Goal: Task Accomplishment & Management: Complete application form

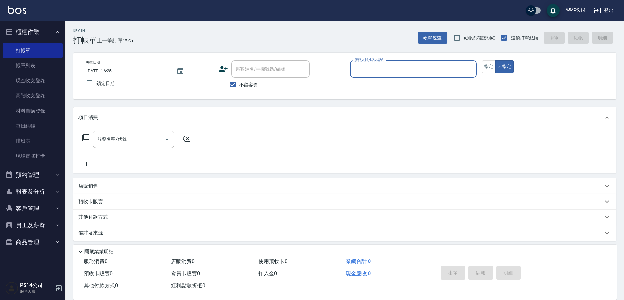
click at [21, 189] on button "報表及分析" at bounding box center [33, 191] width 60 height 17
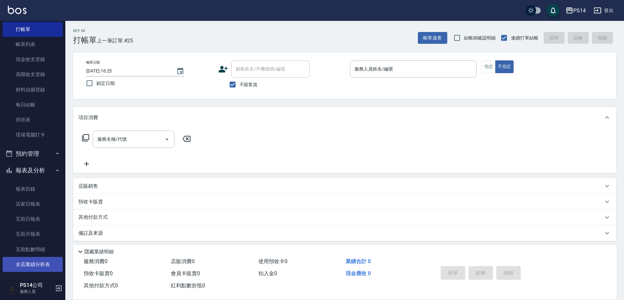
scroll to position [65, 0]
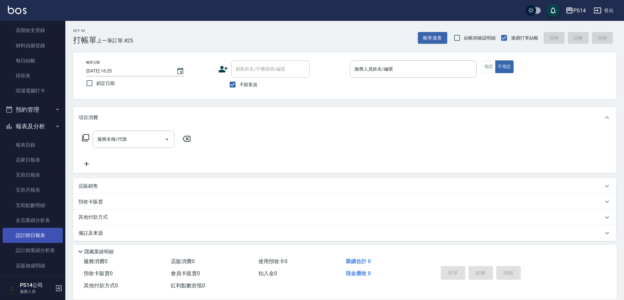
click at [26, 235] on link "設計師日報表" at bounding box center [33, 235] width 60 height 15
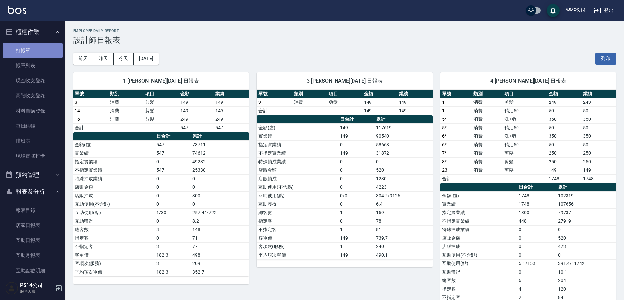
click at [36, 48] on link "打帳單" at bounding box center [33, 50] width 60 height 15
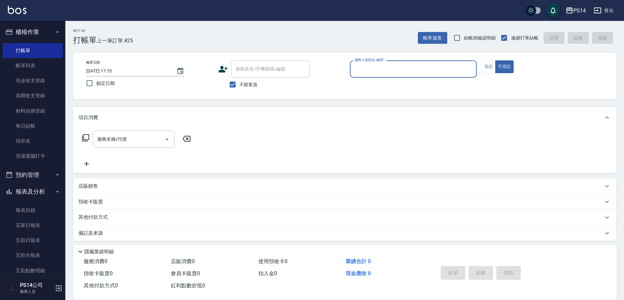
click at [414, 75] on div "服務人員姓名/編號" at bounding box center [413, 68] width 127 height 17
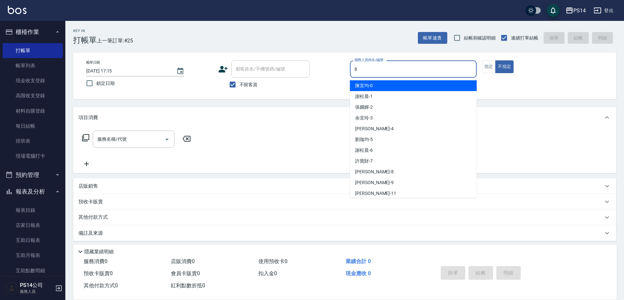
type input "[PERSON_NAME]-8"
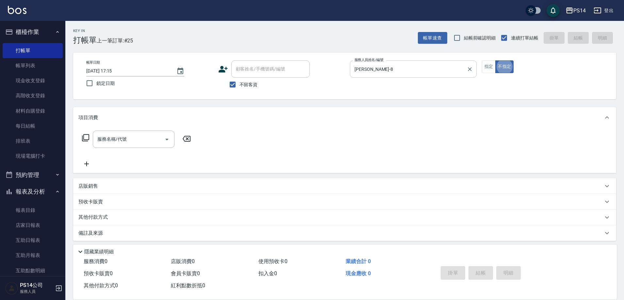
type button "false"
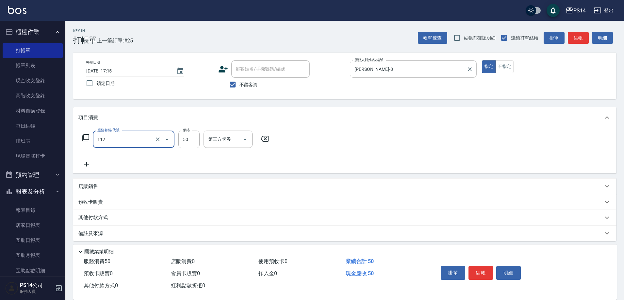
type input "精油50(112)"
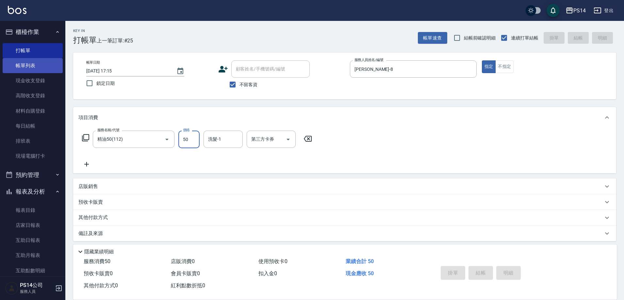
type input "[DATE] 17:39"
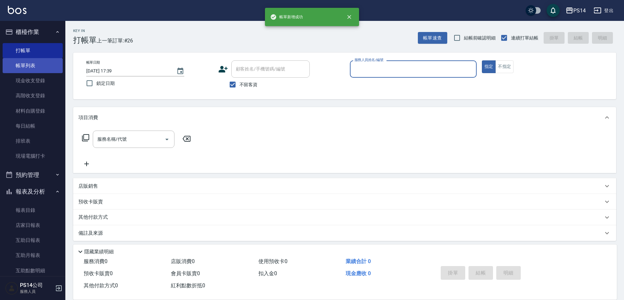
click at [23, 69] on link "帳單列表" at bounding box center [33, 65] width 60 height 15
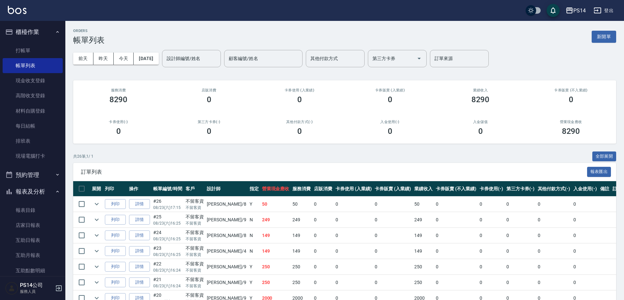
click at [136, 205] on link "詳情" at bounding box center [139, 204] width 21 height 10
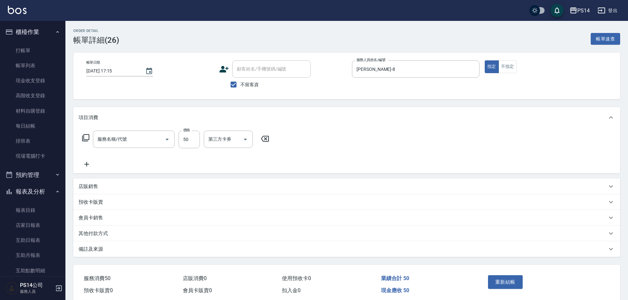
type input "[DATE] 17:15"
checkbox input "true"
type input "[PERSON_NAME]-8"
type input "精油50(112)"
click at [288, 141] on icon "Open" at bounding box center [288, 140] width 8 height 8
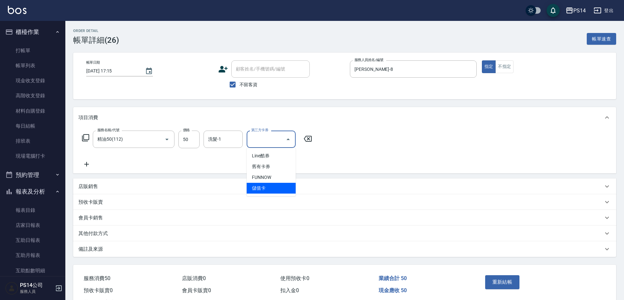
drag, startPoint x: 263, startPoint y: 188, endPoint x: 470, endPoint y: 262, distance: 219.7
click at [263, 188] on span "儲值卡" at bounding box center [271, 188] width 49 height 11
type input "儲值卡"
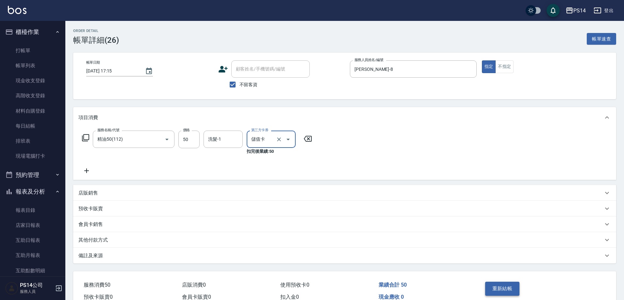
click at [495, 285] on button "重新結帳" at bounding box center [502, 289] width 35 height 14
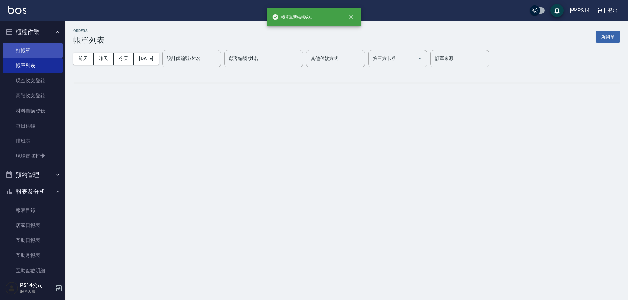
click at [29, 53] on link "打帳單" at bounding box center [33, 50] width 60 height 15
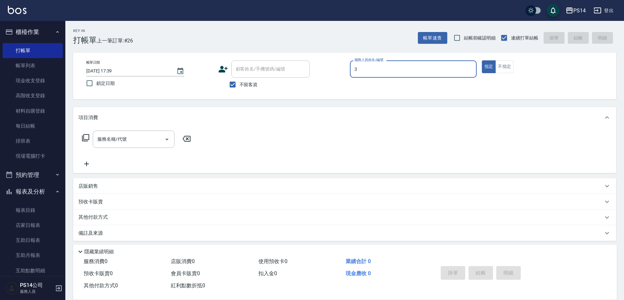
type input "[PERSON_NAME]-3"
type button "true"
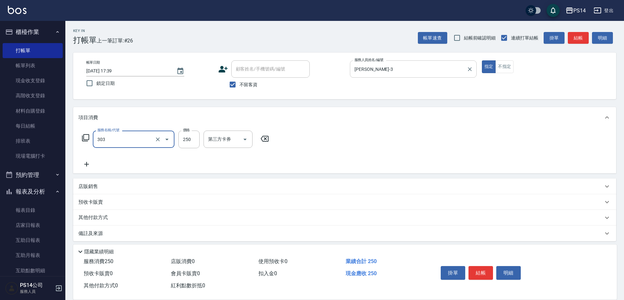
type input "剪髮(303)"
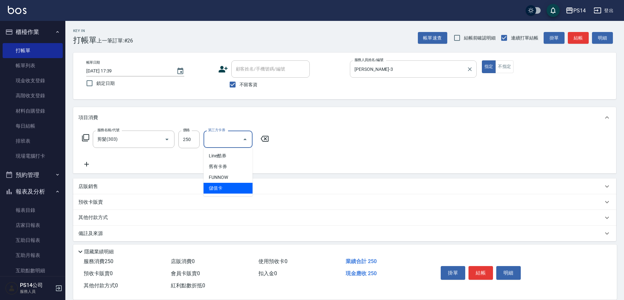
type input "儲值卡"
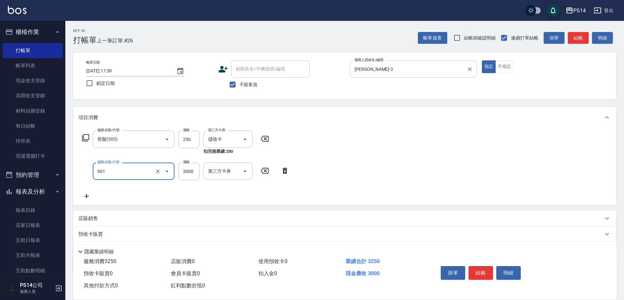
type input "儲值3000(901)"
type input "1000"
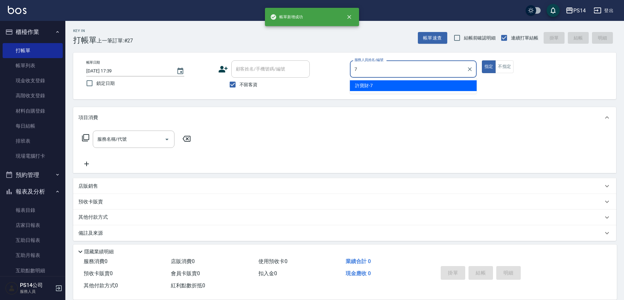
type input "[PERSON_NAME]-7"
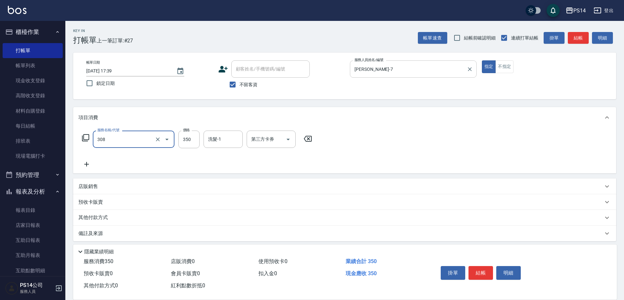
type input "洗+剪(308)"
type input "[PERSON_NAME]-28"
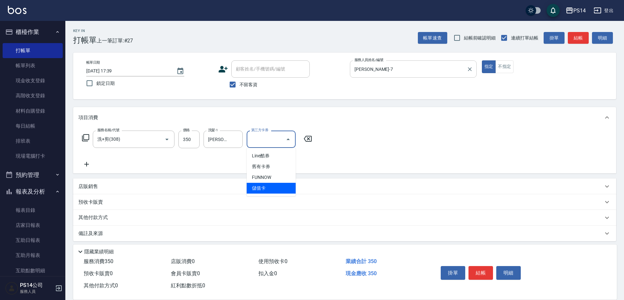
type input "儲值卡"
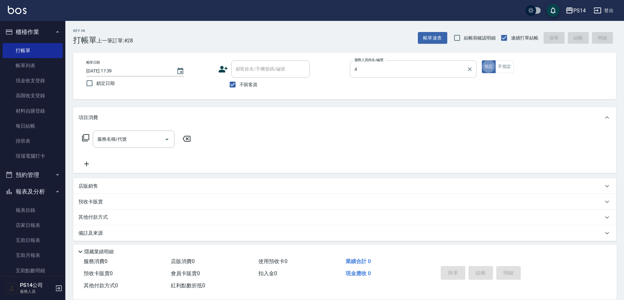
type input "[PERSON_NAME]-4"
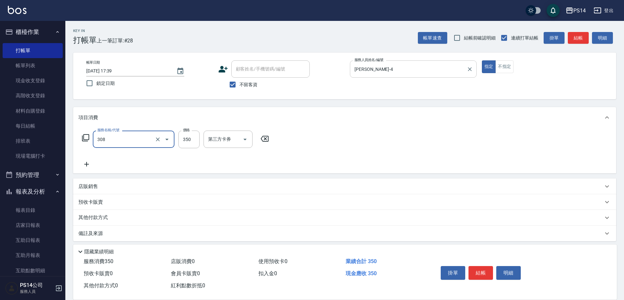
type input "洗+剪(308)"
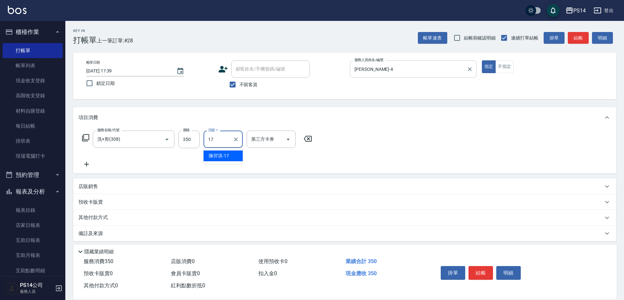
type input "[PERSON_NAME]-17"
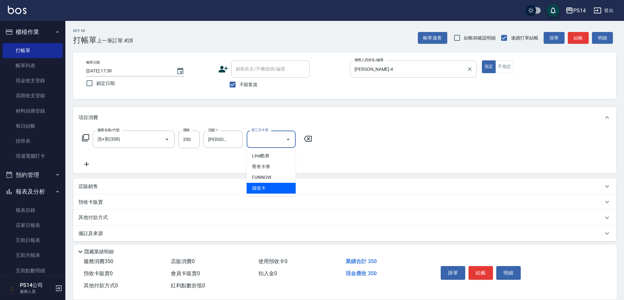
type input "儲值卡"
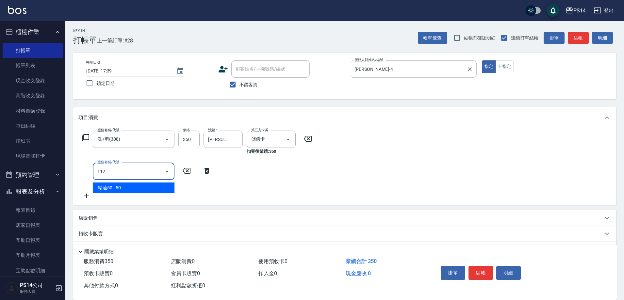
type input "精油50(112)"
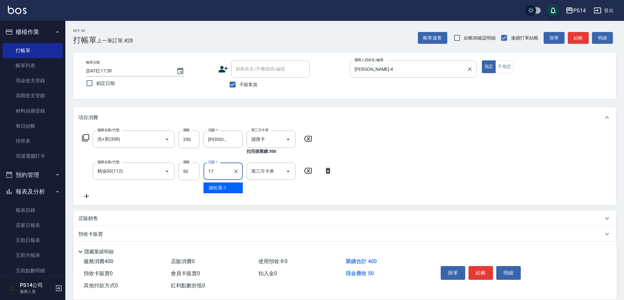
type input "[PERSON_NAME]-17"
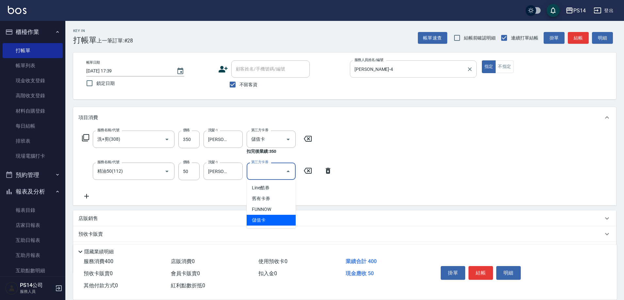
type input "儲值卡"
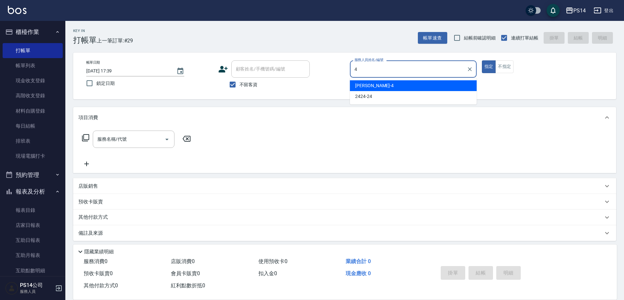
type input "[PERSON_NAME]-4"
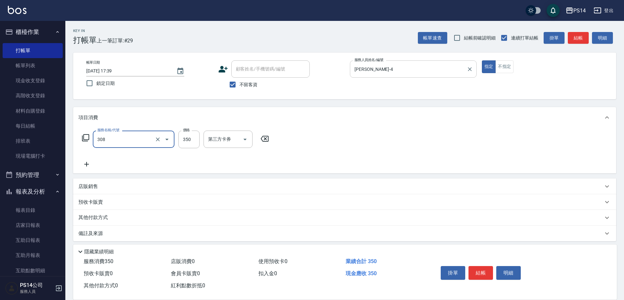
type input "洗+剪(308)"
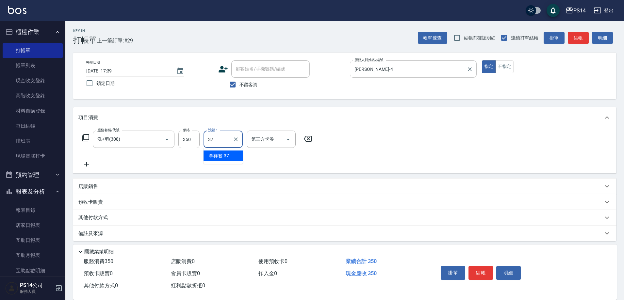
type input "[PERSON_NAME]-37"
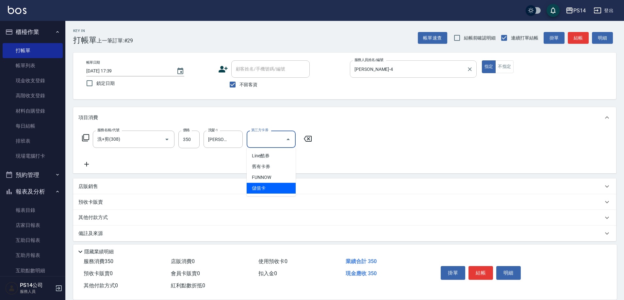
type input "儲值卡"
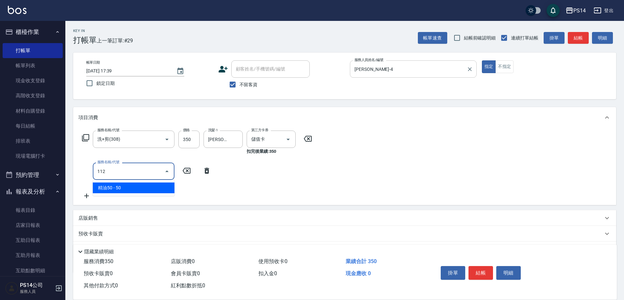
type input "精油50(112)"
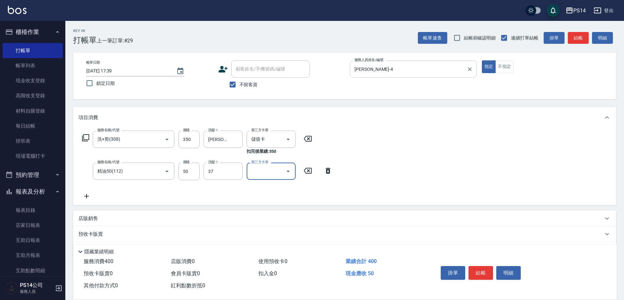
type input "[PERSON_NAME]-37"
type input "儲值卡"
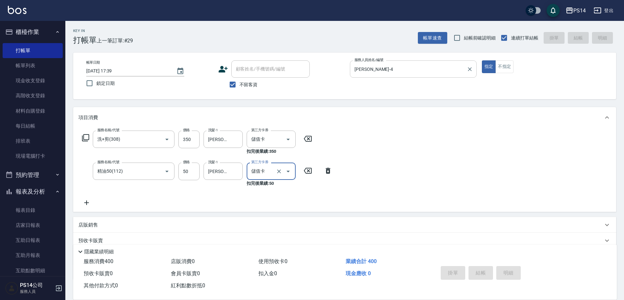
type input "[DATE] 17:40"
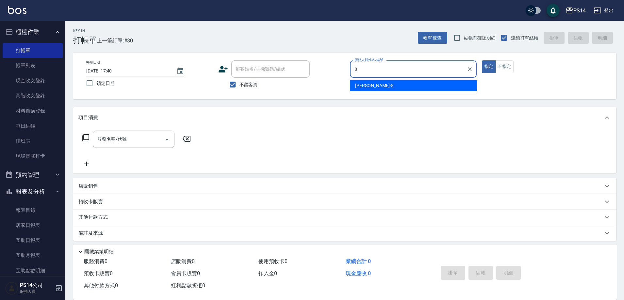
type input "[PERSON_NAME]-8"
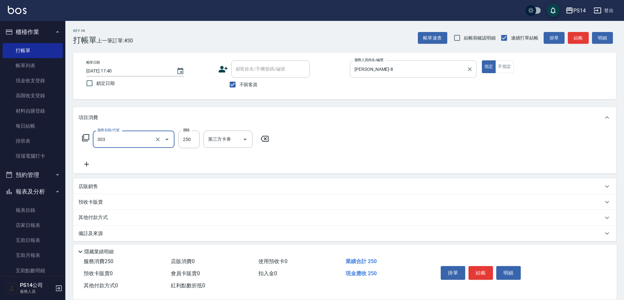
type input "剪髮(303)"
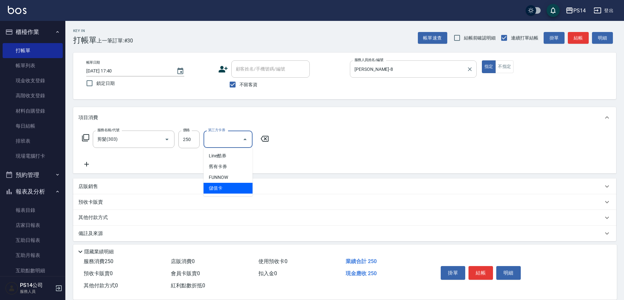
type input "儲值卡"
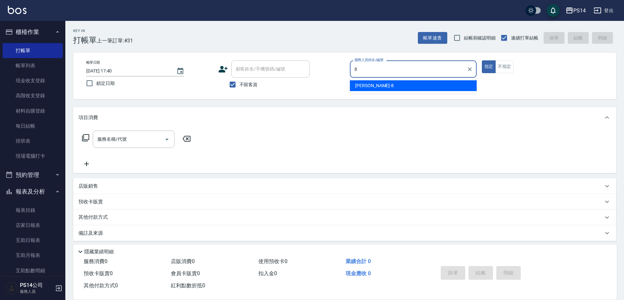
type input "[PERSON_NAME]-8"
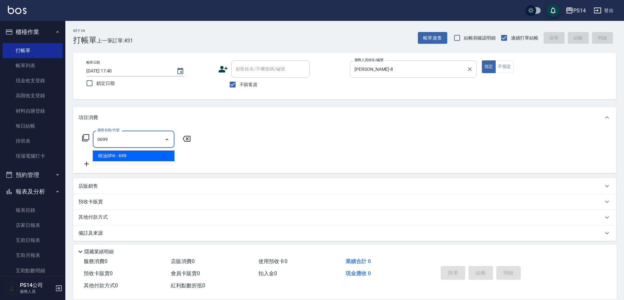
type input "精油SPA(0699)"
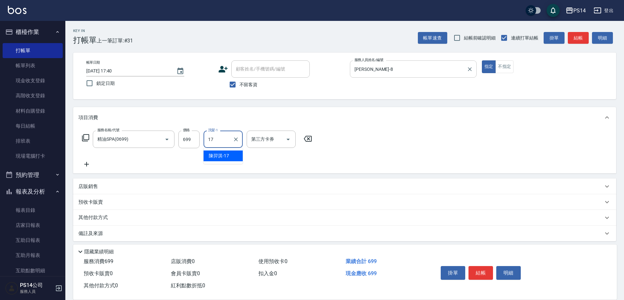
type input "[PERSON_NAME]-17"
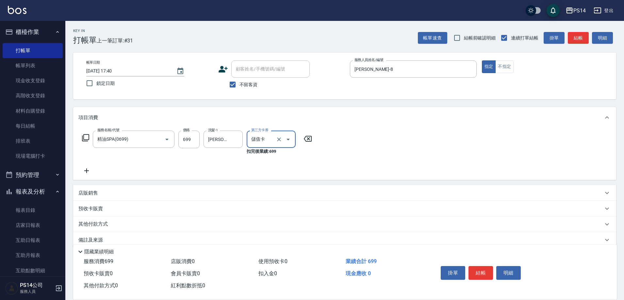
type input "儲值卡"
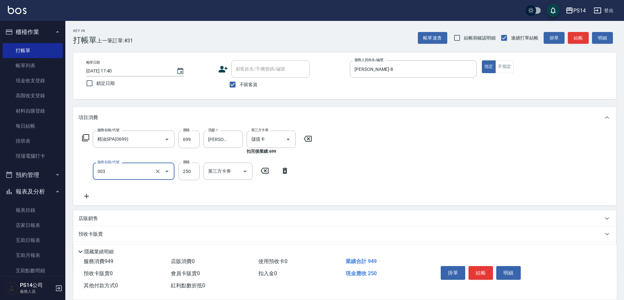
type input "剪髮(303)"
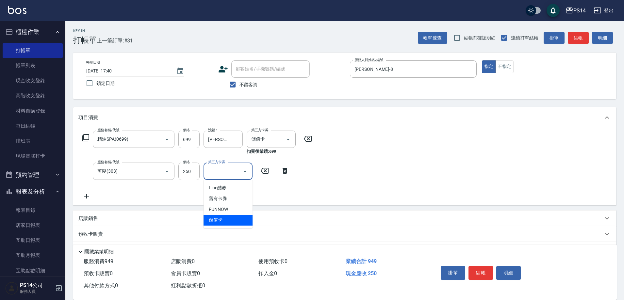
type input "儲值卡"
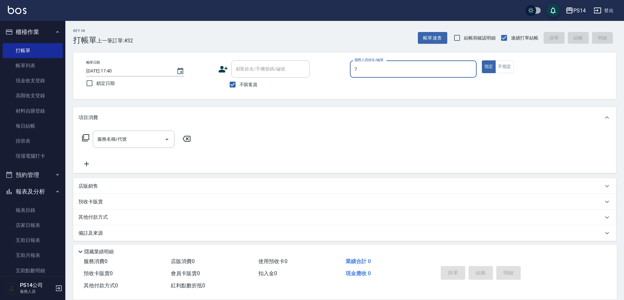
type input "[PERSON_NAME]-7"
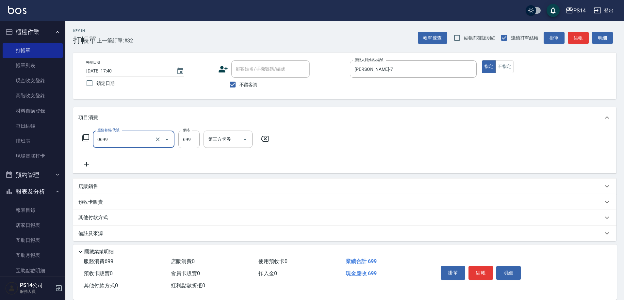
type input "精油SPA(0699)"
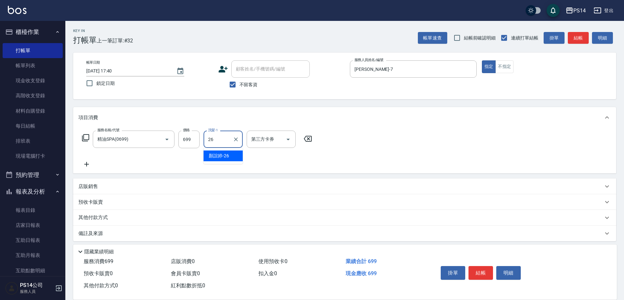
type input "[PERSON_NAME]-26"
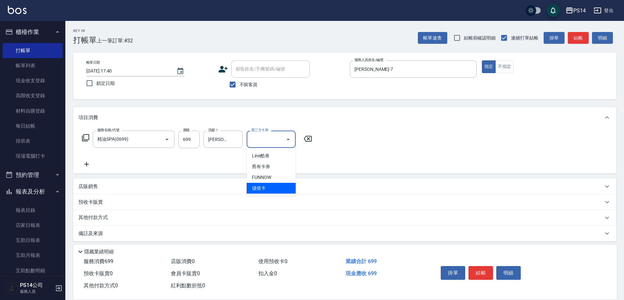
type input "儲值卡"
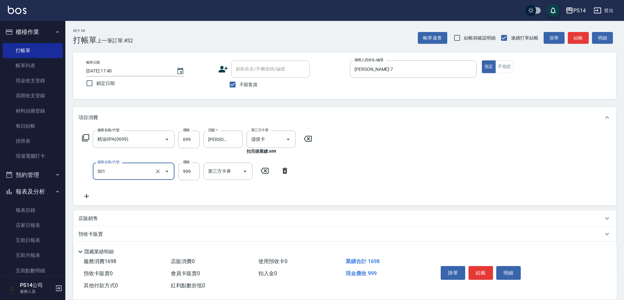
type input "染髮(501)"
type input "1400"
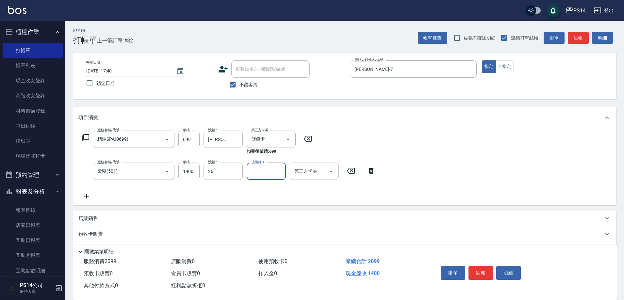
type input "[PERSON_NAME]-26"
type input "206"
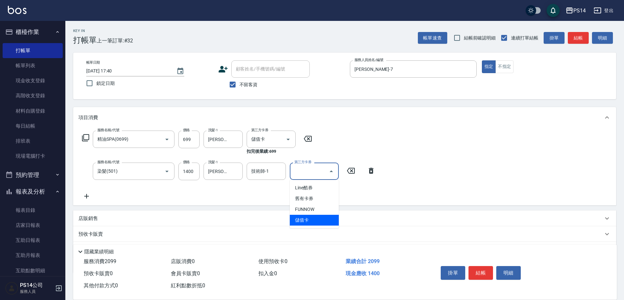
type input "儲值卡"
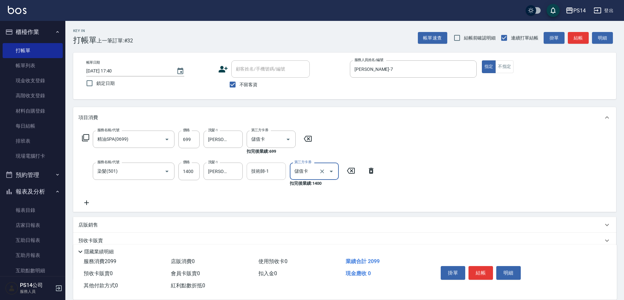
click at [253, 176] on input "技術師-1" at bounding box center [266, 171] width 33 height 11
type input "[PERSON_NAME]-26"
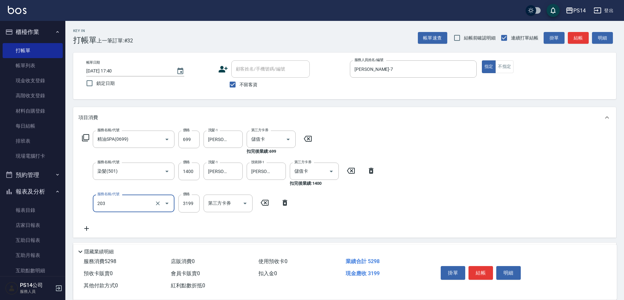
type input "OVC燙髮(203)"
type input "3399"
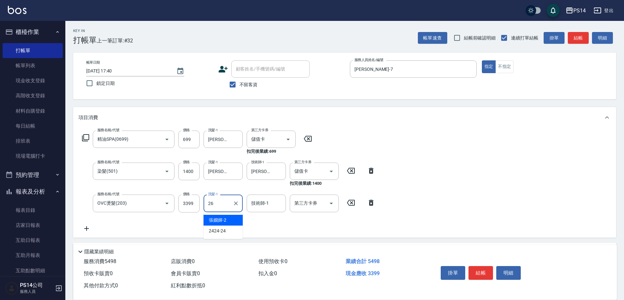
type input "[PERSON_NAME]-26"
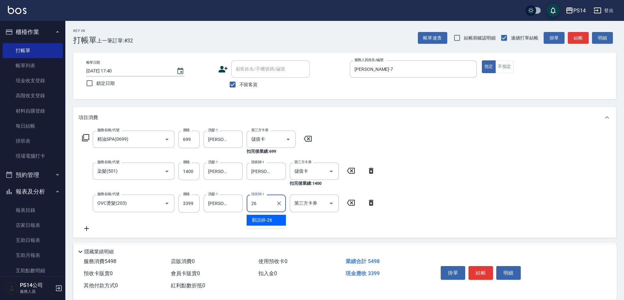
type input "[PERSON_NAME]-26"
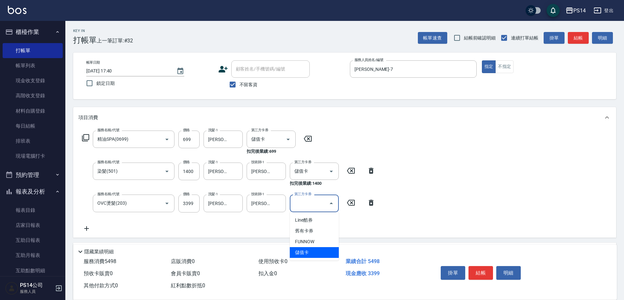
type input "儲值卡"
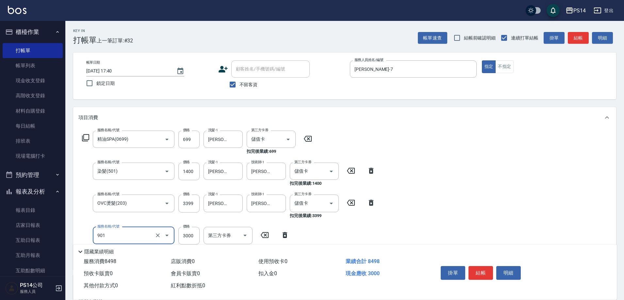
type input "儲值3000(901)"
type input "112"
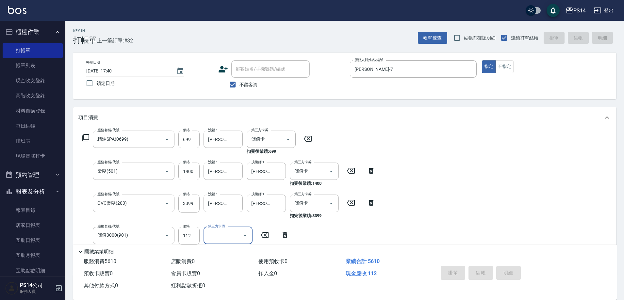
type input "[DATE] 17:41"
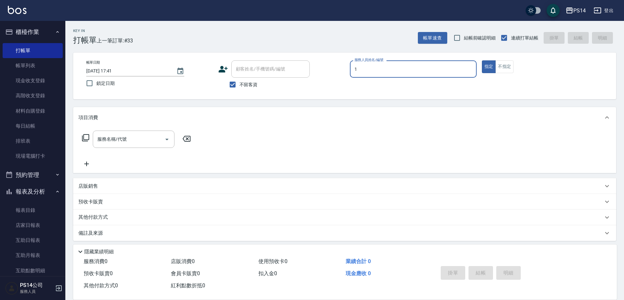
type input "[PERSON_NAME]-1"
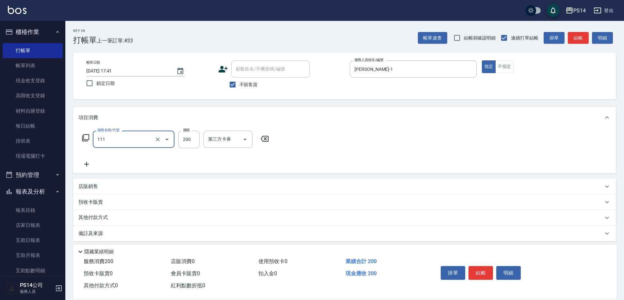
type input "200(111)"
type input "[PERSON_NAME]-1"
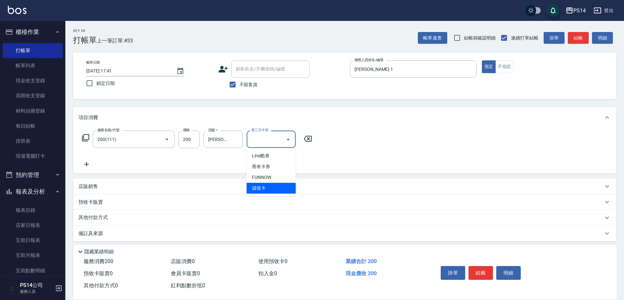
type input "儲值卡"
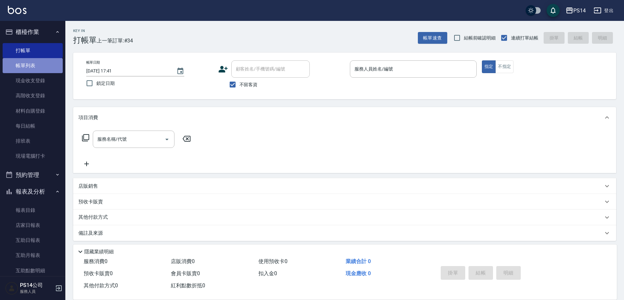
click at [39, 66] on link "帳單列表" at bounding box center [33, 65] width 60 height 15
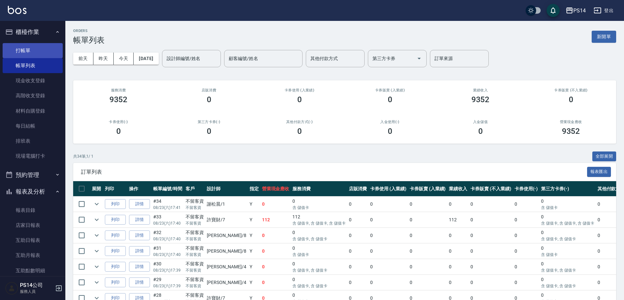
click at [33, 48] on link "打帳單" at bounding box center [33, 50] width 60 height 15
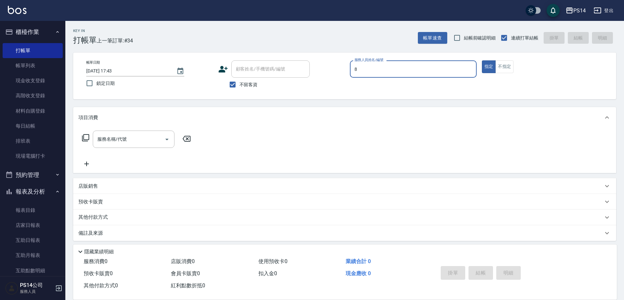
type input "[PERSON_NAME]-8"
type button "true"
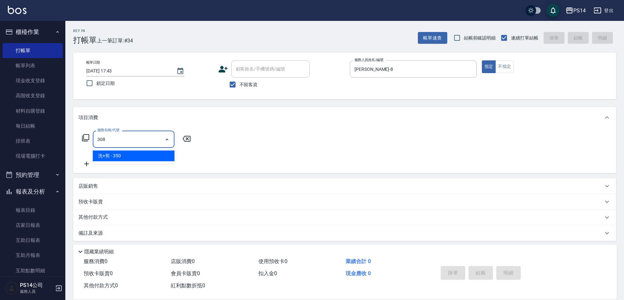
type input "洗+剪(308)"
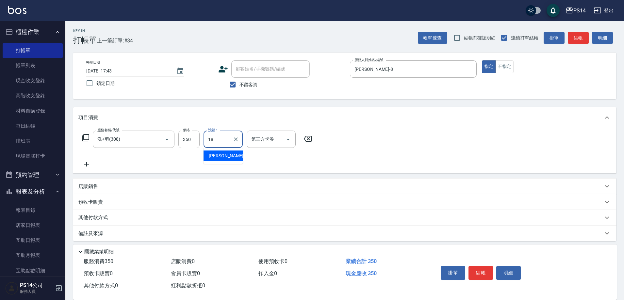
type input "[PERSON_NAME]-18"
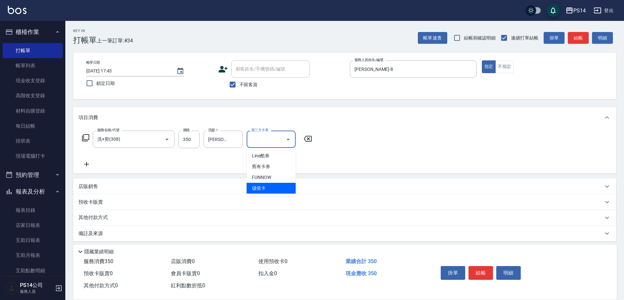
type input "儲值卡"
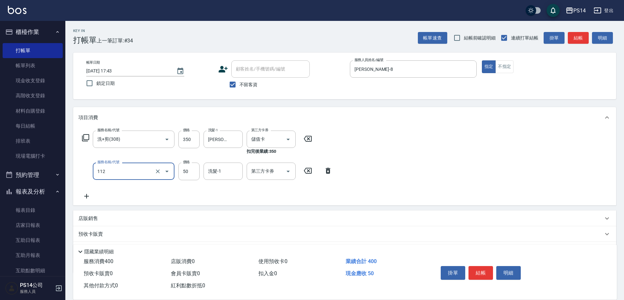
type input "精油50(112)"
type input "[PERSON_NAME]-18"
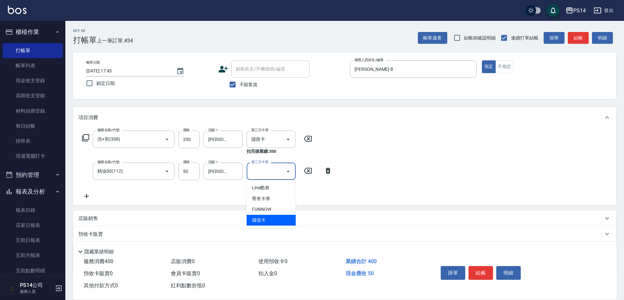
type input "儲值卡"
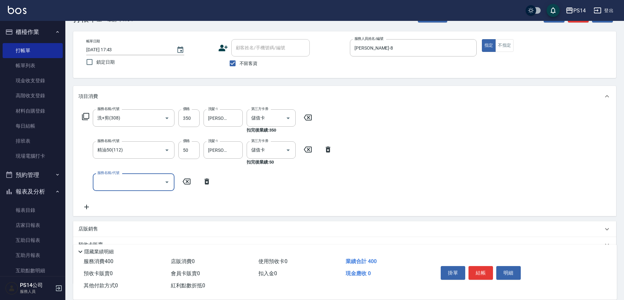
scroll to position [33, 0]
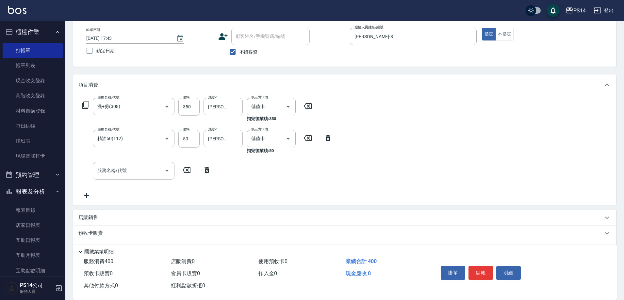
drag, startPoint x: 87, startPoint y: 218, endPoint x: 166, endPoint y: 217, distance: 79.1
click at [102, 218] on div "店販銷售" at bounding box center [340, 217] width 525 height 7
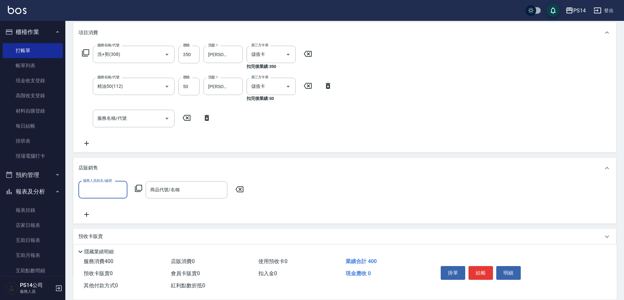
scroll to position [98, 0]
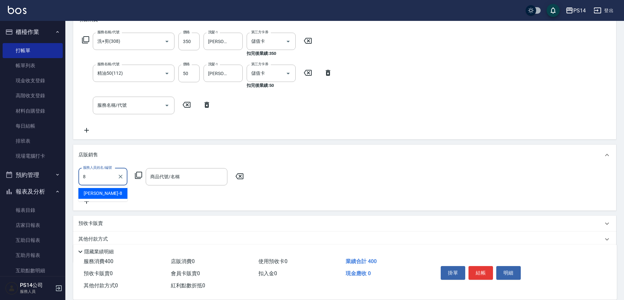
type input "[PERSON_NAME]-8"
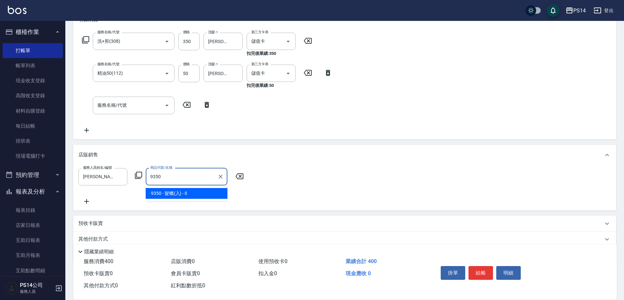
type input "髮蠟(入)"
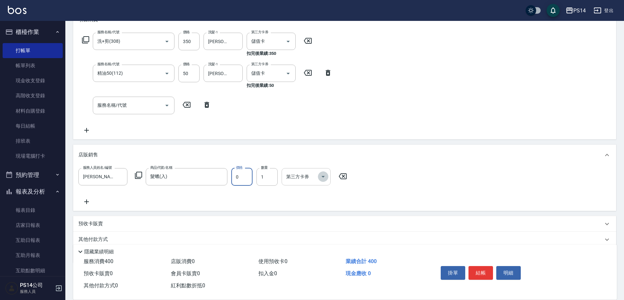
click at [323, 178] on icon "Open" at bounding box center [323, 177] width 8 height 8
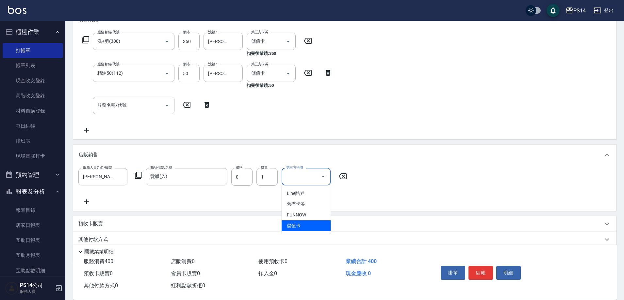
click at [297, 226] on span "儲值卡" at bounding box center [306, 226] width 49 height 11
type input "儲值卡"
click at [145, 109] on input "服務名稱/代號" at bounding box center [129, 105] width 66 height 11
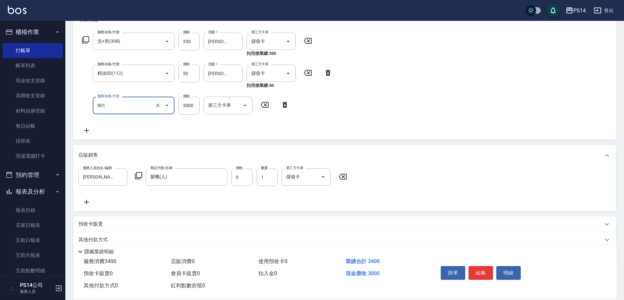
type input "儲值3000(901)"
type input "369"
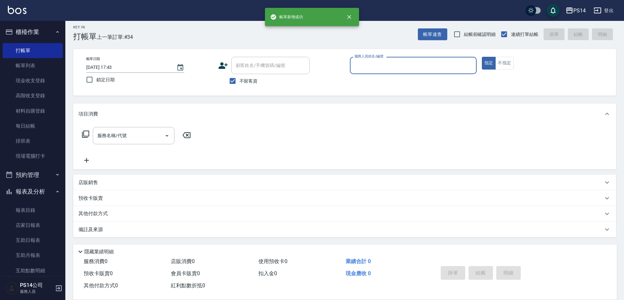
scroll to position [4, 0]
drag, startPoint x: 382, startPoint y: 70, endPoint x: 388, endPoint y: 74, distance: 7.3
click at [382, 69] on input "服務人員姓名/編號" at bounding box center [413, 65] width 121 height 11
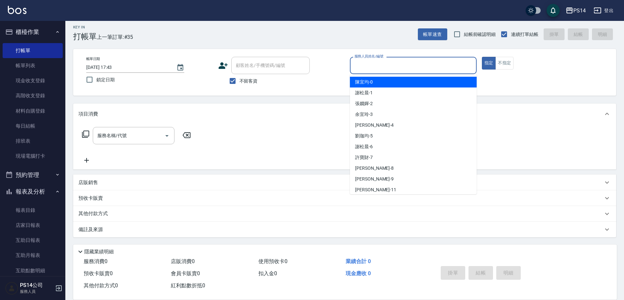
click at [406, 65] on input "服務人員姓名/編號" at bounding box center [413, 65] width 121 height 11
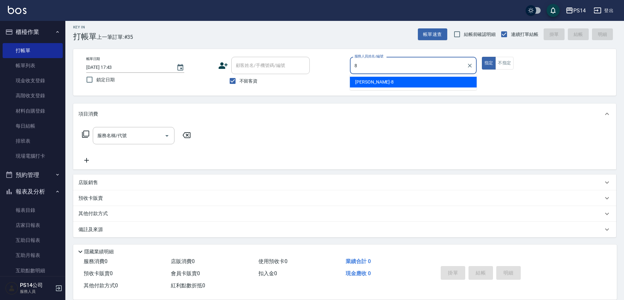
type input "[PERSON_NAME]-8"
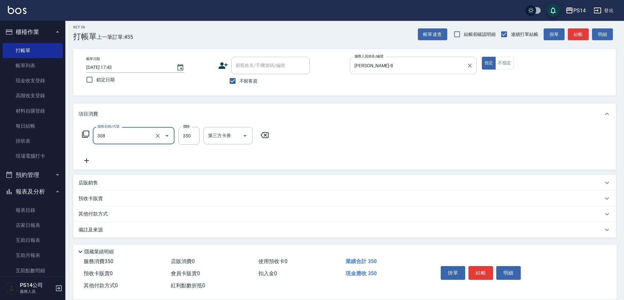
type input "洗+剪(308)"
type input "[PERSON_NAME]-17"
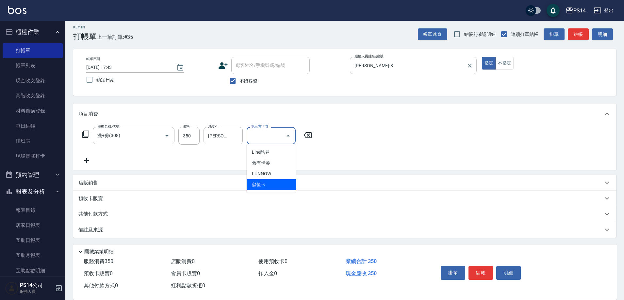
type input "儲值卡"
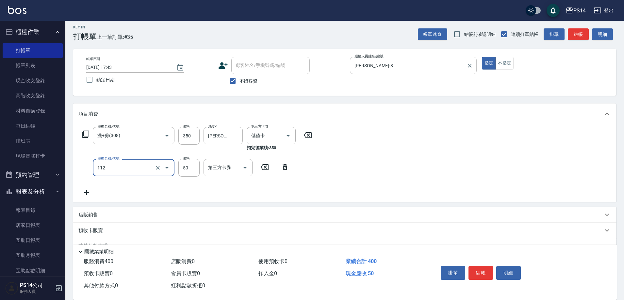
type input "精油50(112)"
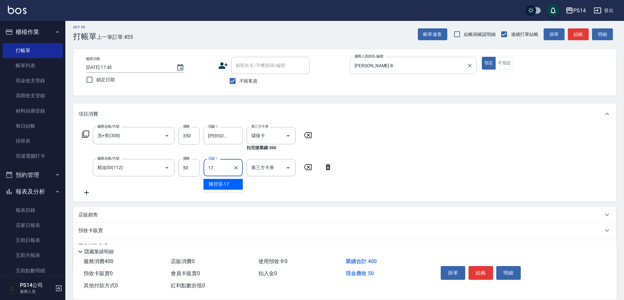
type input "[PERSON_NAME]-17"
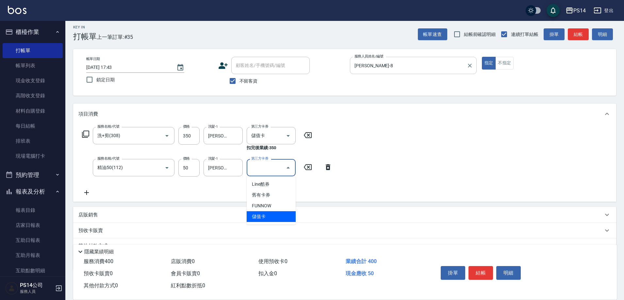
type input "儲值卡"
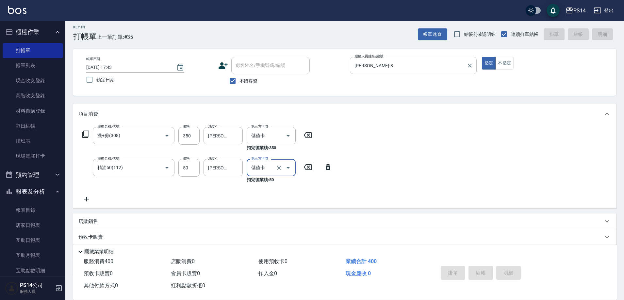
type input "[DATE] 17:58"
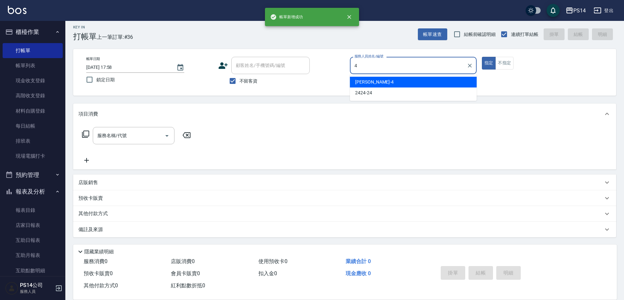
type input "[PERSON_NAME]-4"
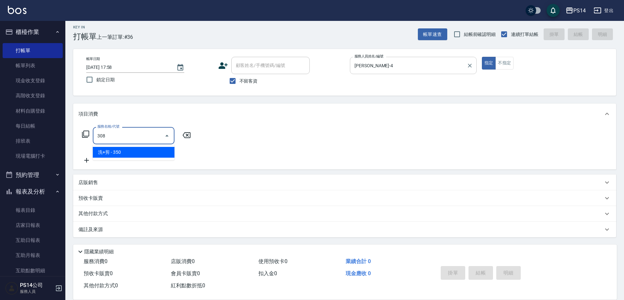
type input "洗+剪(308)"
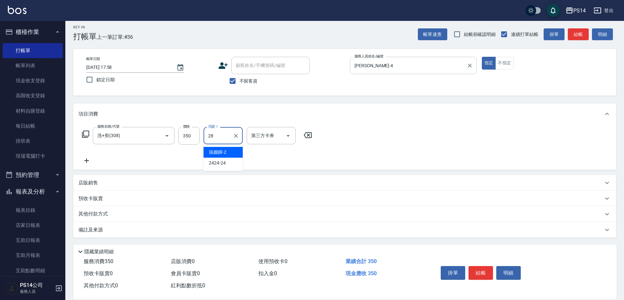
type input "[PERSON_NAME]-28"
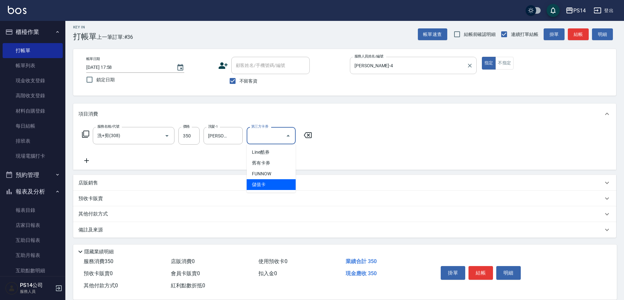
type input "儲值卡"
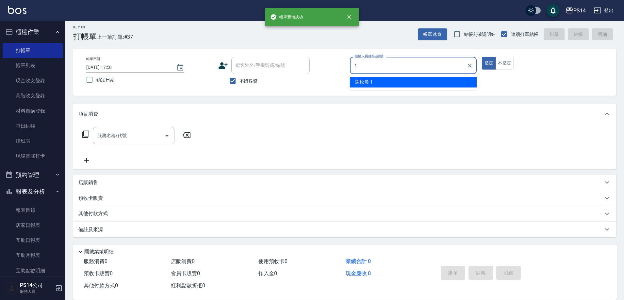
type input "[PERSON_NAME]-1"
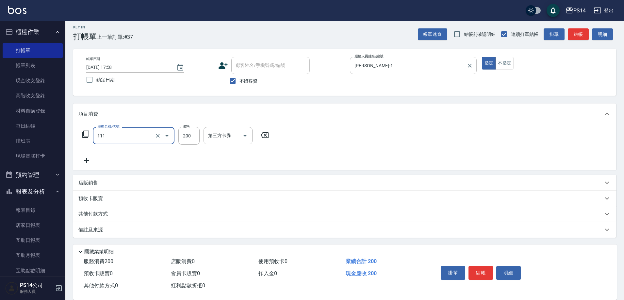
type input "200(111)"
type input "[PERSON_NAME]-1"
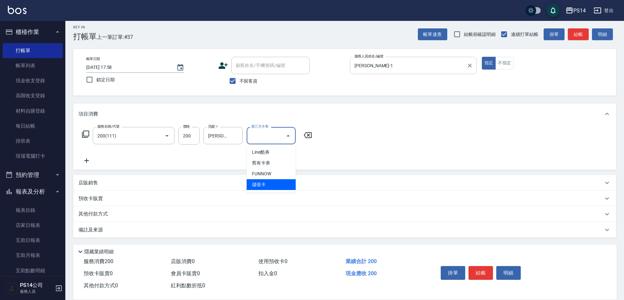
type input "儲值卡"
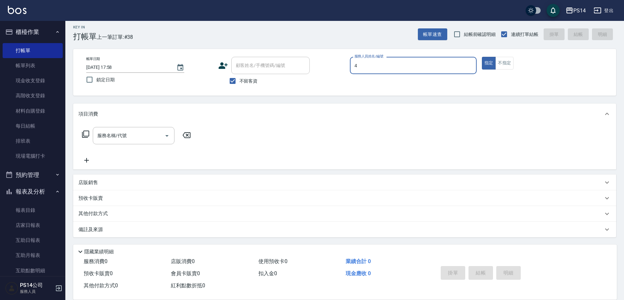
type input "[PERSON_NAME]-4"
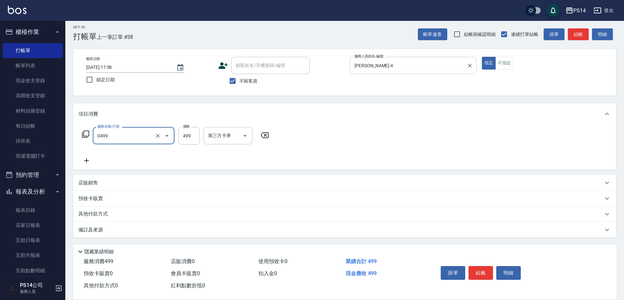
type input "[PERSON_NAME]499(0499)"
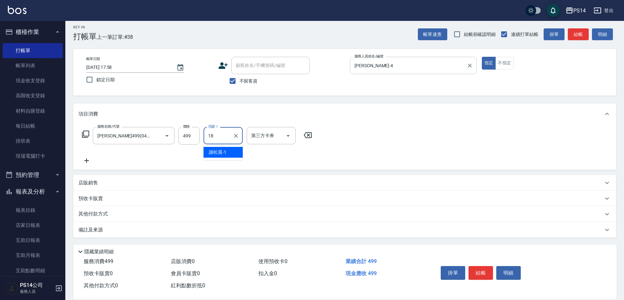
type input "[PERSON_NAME]-18"
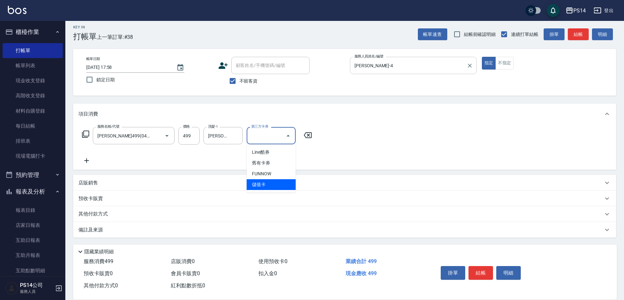
type input "儲值卡"
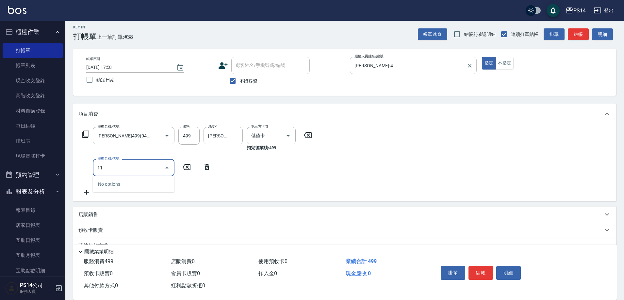
type input "1"
type input "剪髮(303)"
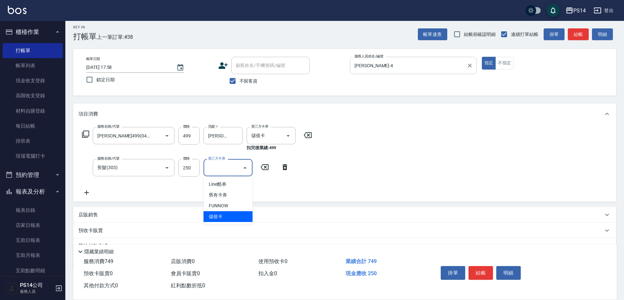
type input "儲值卡"
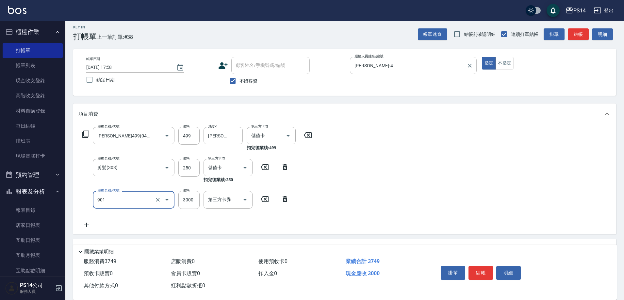
type input "儲值3000(901)"
type input "1000"
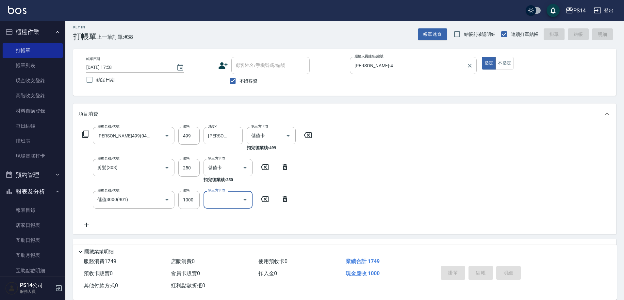
type input "[DATE] 17:59"
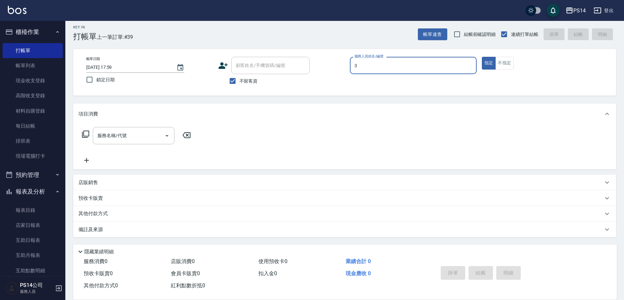
type input "[PERSON_NAME]-3"
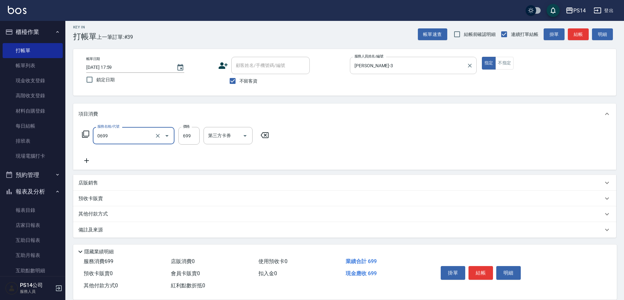
type input "精油SPA(0699)"
type input "[PERSON_NAME]-28"
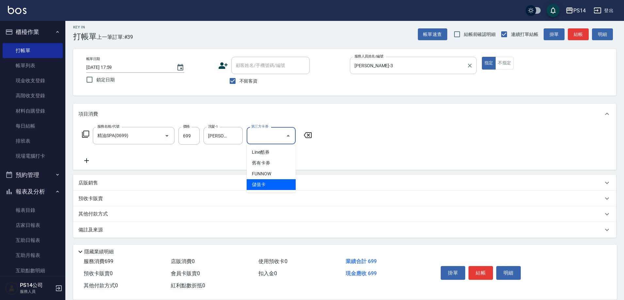
type input "儲值卡"
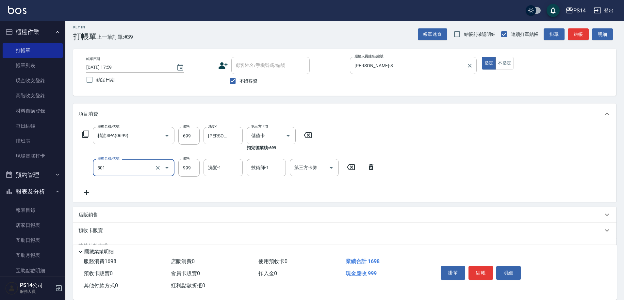
type input "染髮(501)"
type input "1800"
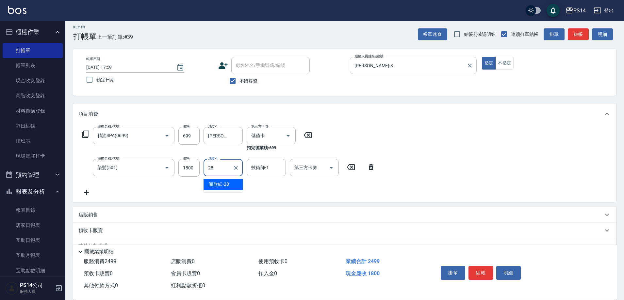
type input "[PERSON_NAME]-28"
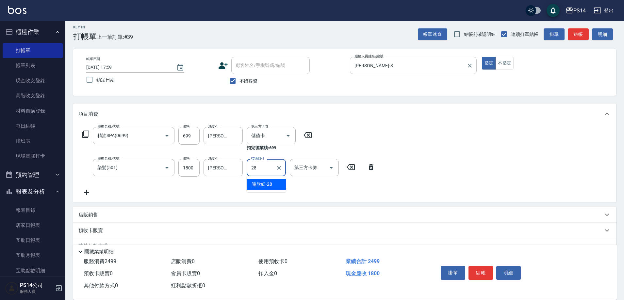
type input "[PERSON_NAME]-28"
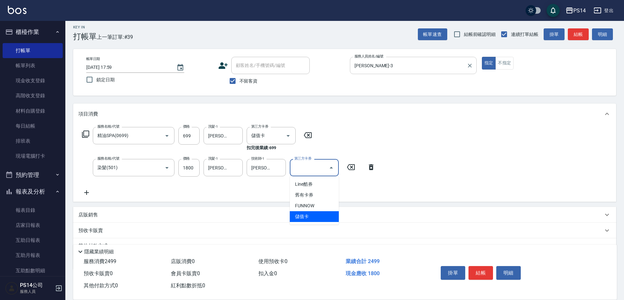
type input "儲值卡"
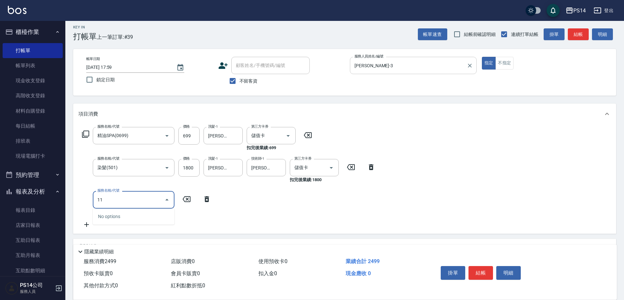
type input "1"
type input "自備護髮(400)"
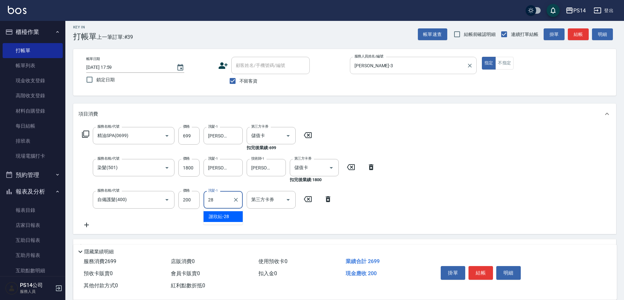
type input "[PERSON_NAME]-28"
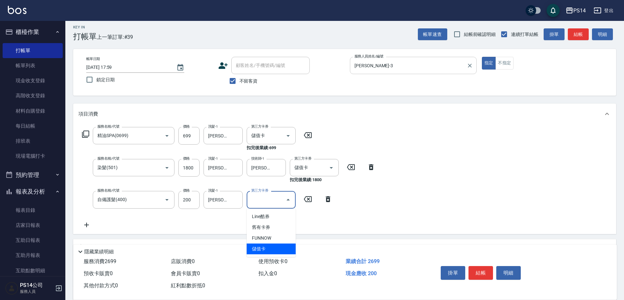
type input "儲值卡"
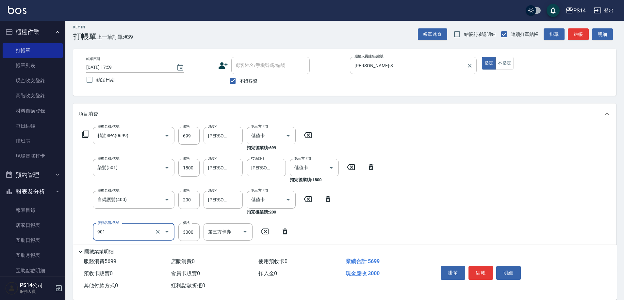
type input "儲值3000(901)"
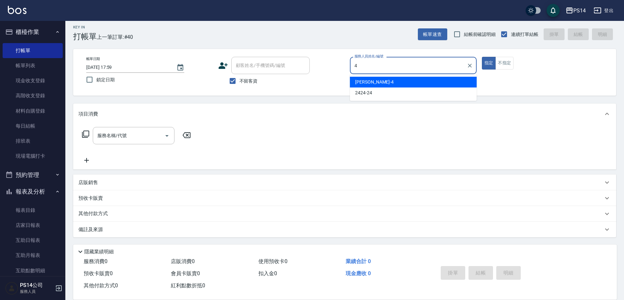
type input "[PERSON_NAME]-4"
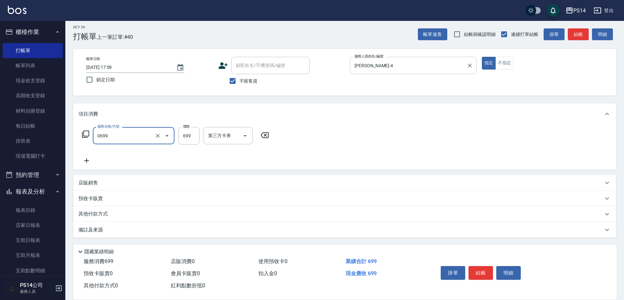
type input "精油SPA(0699)"
type input "[PERSON_NAME]-18"
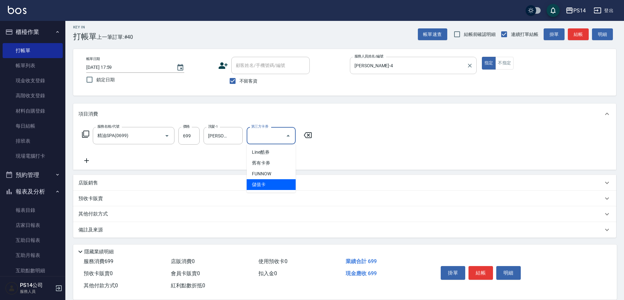
type input "儲值卡"
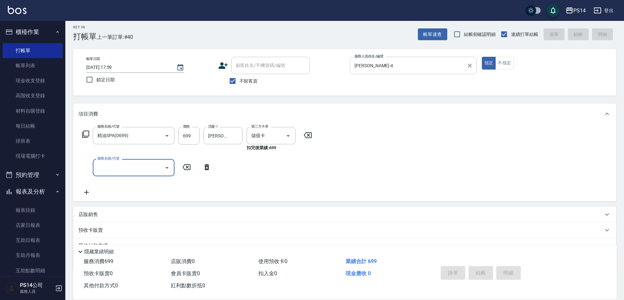
type input "[DATE] 18:00"
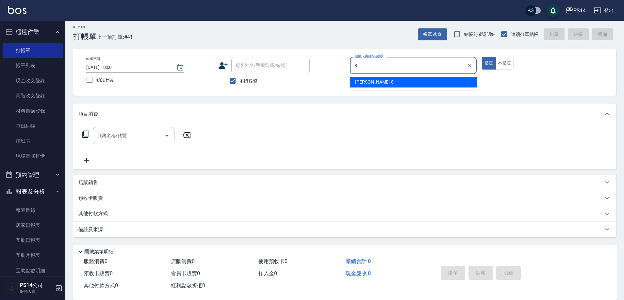
type input "[PERSON_NAME]-8"
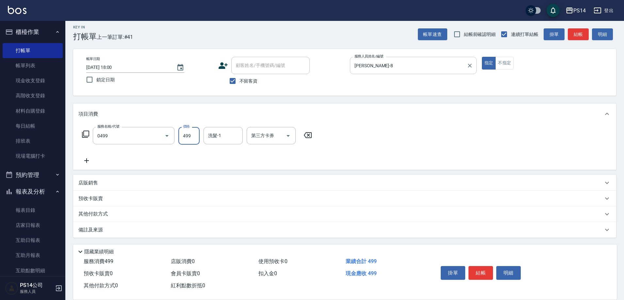
type input "[PERSON_NAME]499(0499)"
type input "[PERSON_NAME]-37"
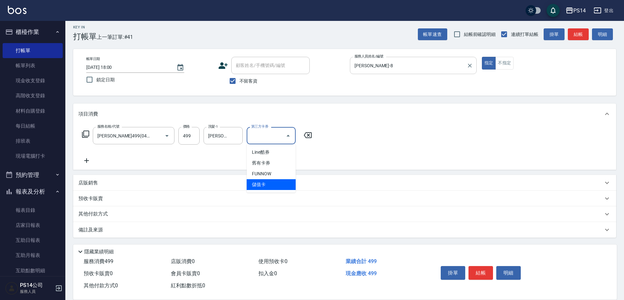
type input "儲值卡"
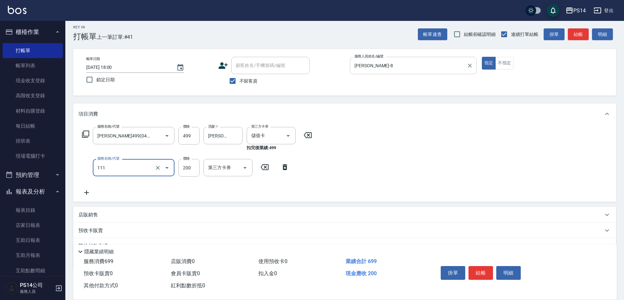
type input "200(111)"
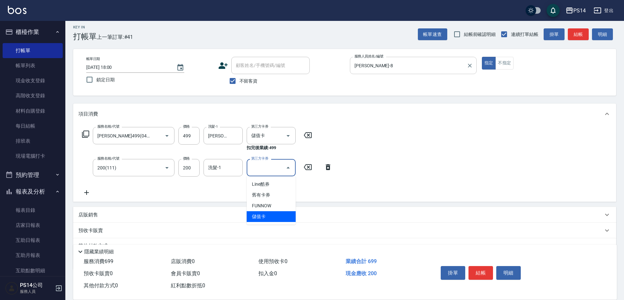
type input "儲值卡"
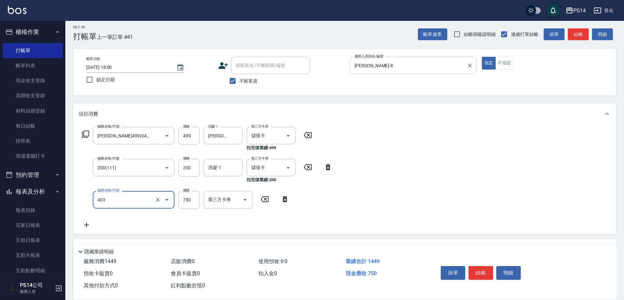
type input "750護(403)"
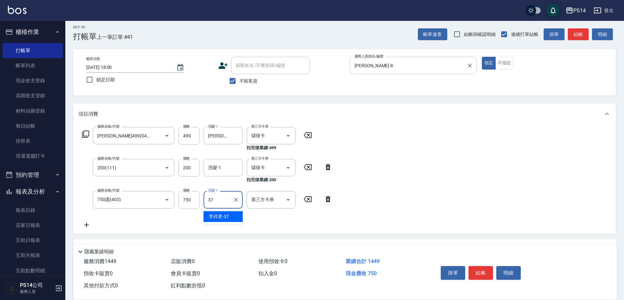
type input "[PERSON_NAME]-37"
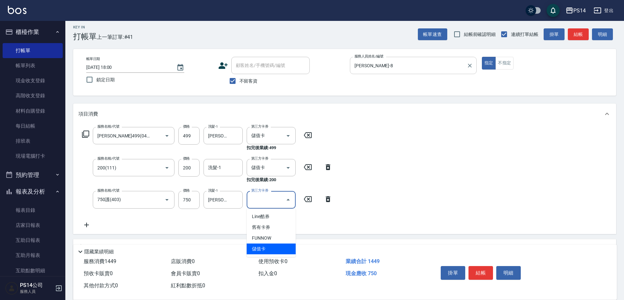
type input "儲值卡"
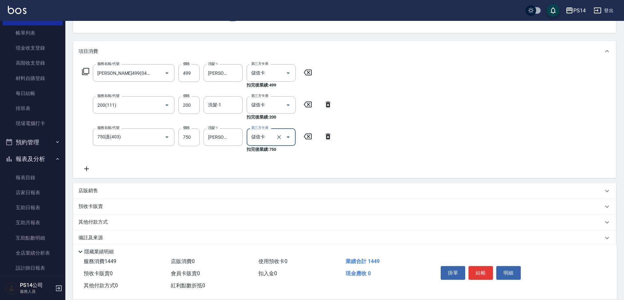
scroll to position [69, 0]
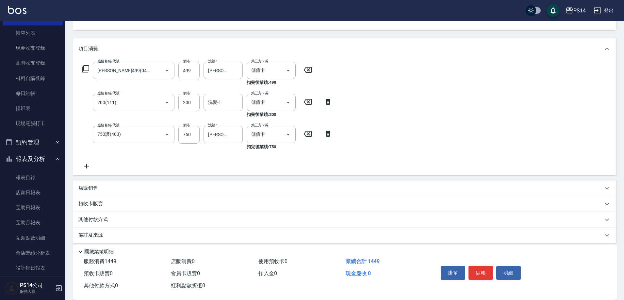
click at [93, 188] on p "店販銷售" at bounding box center [88, 188] width 20 height 7
type input "[PERSON_NAME]-8"
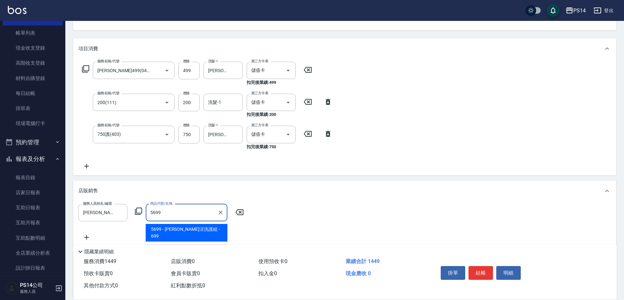
type input "水水沁涼洗護組"
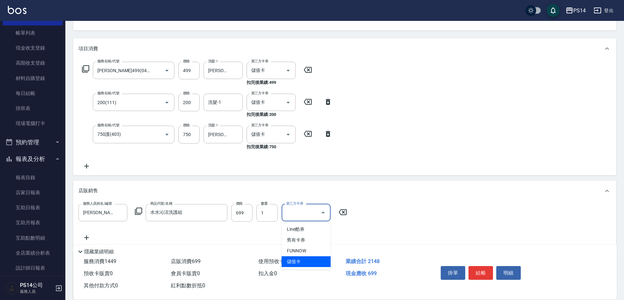
type input "儲值卡"
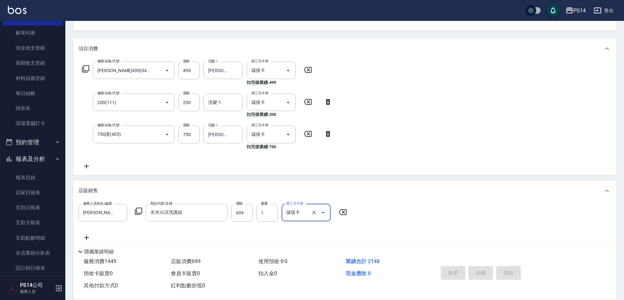
type input "[DATE] 18:01"
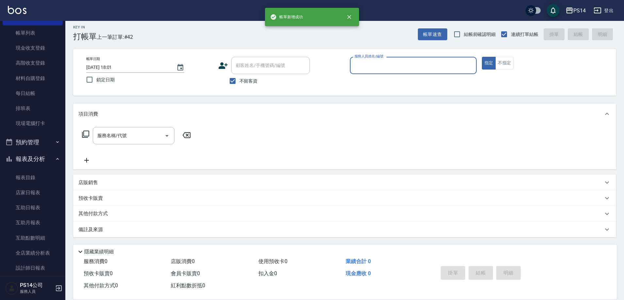
scroll to position [4, 0]
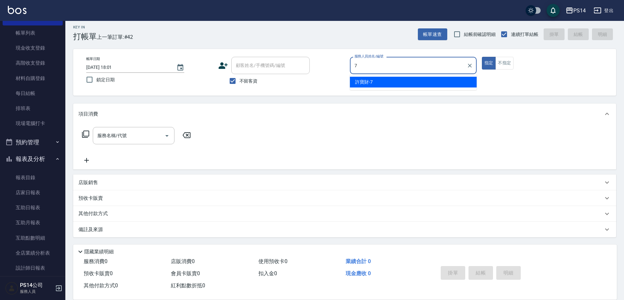
type input "[PERSON_NAME]-7"
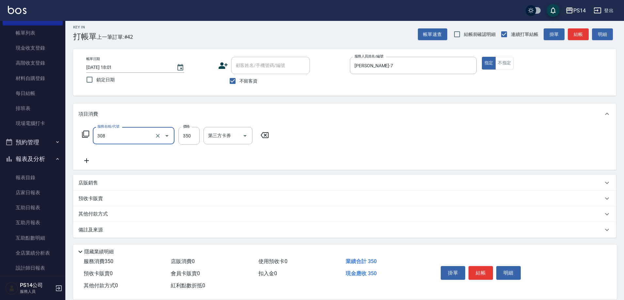
type input "洗+剪(308)"
type input "[PERSON_NAME]-17"
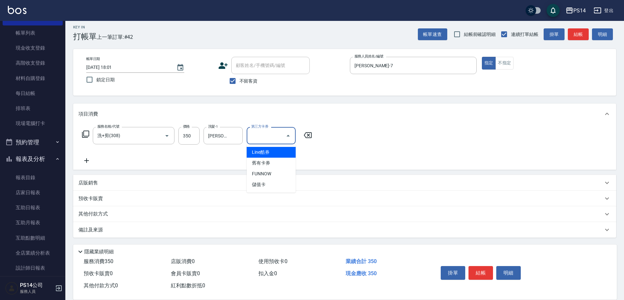
type input "儲值卡"
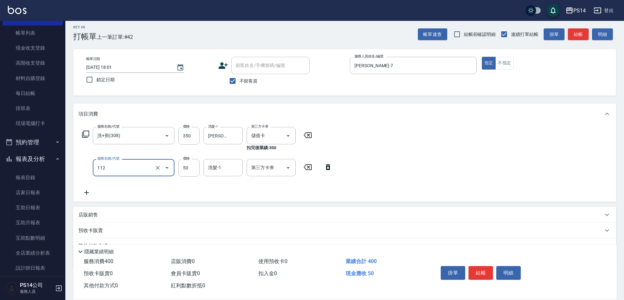
type input "精油50(112)"
type input "[PERSON_NAME]-17"
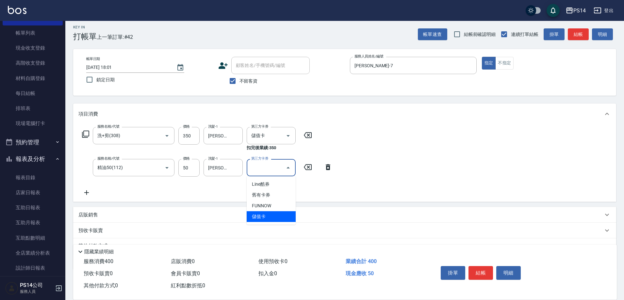
type input "儲值卡"
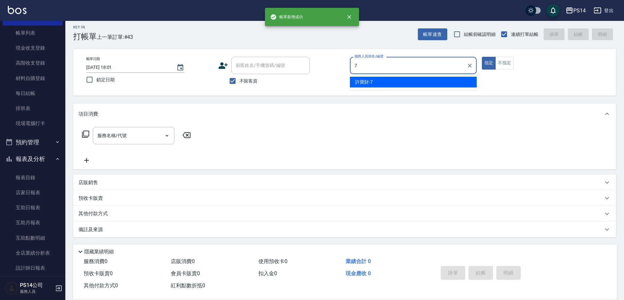
type input "[PERSON_NAME]-7"
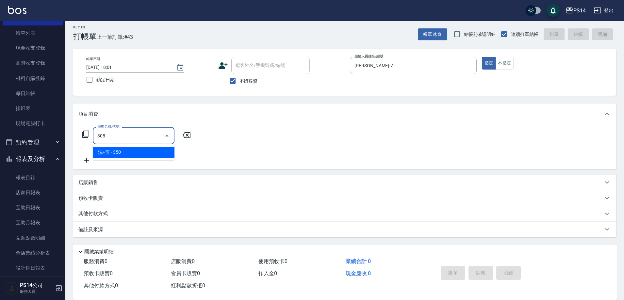
type input "洗+剪(308)"
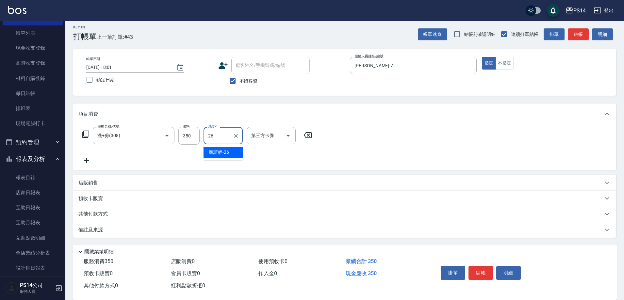
type input "[PERSON_NAME]-26"
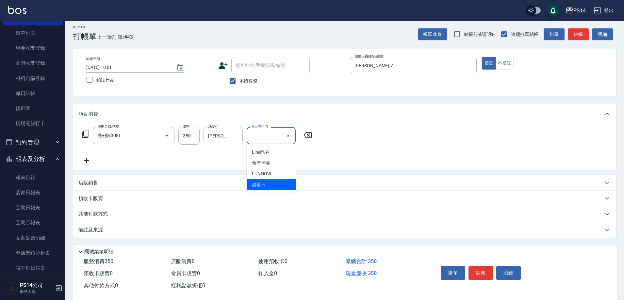
type input "儲值卡"
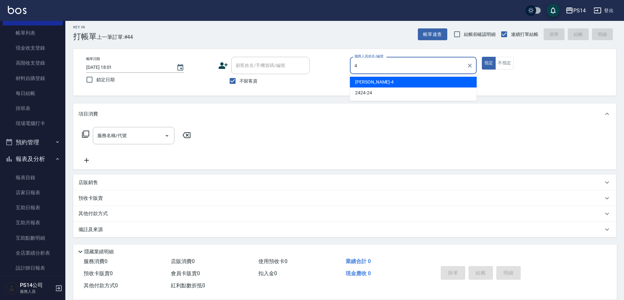
type input "[PERSON_NAME]-4"
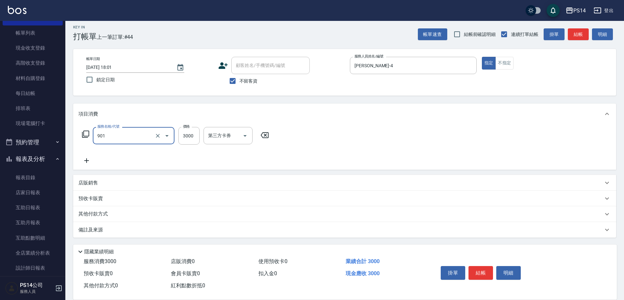
type input "儲值3000(901)"
type input "3350"
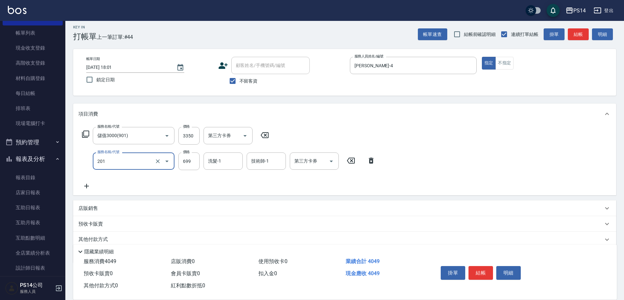
type input "基礎燙(201)"
type input "1500"
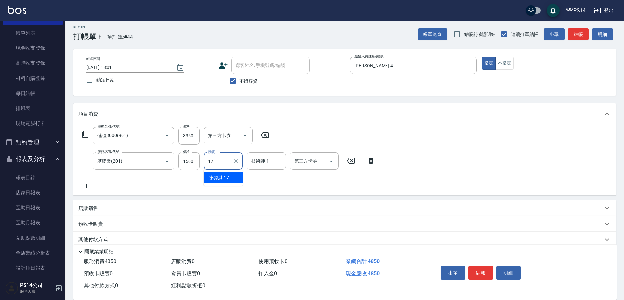
type input "[PERSON_NAME]-17"
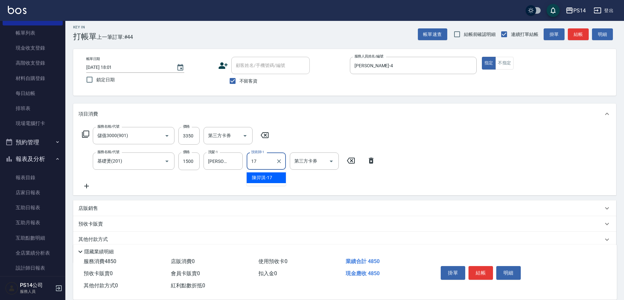
type input "[PERSON_NAME]-17"
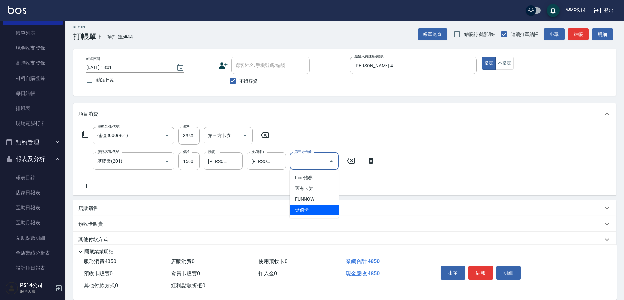
type input "儲值卡"
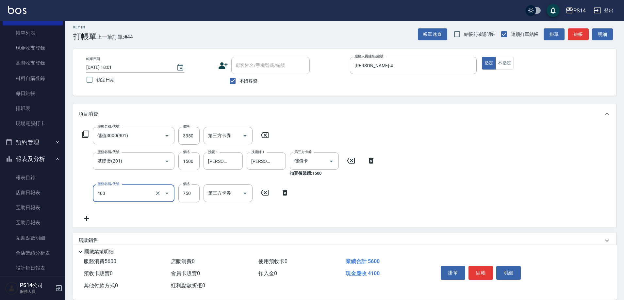
type input "750護(403)"
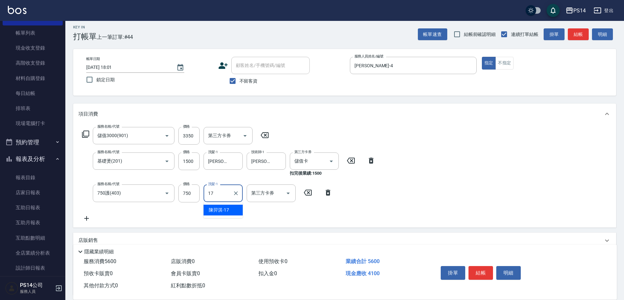
type input "[PERSON_NAME]-17"
